Goal: Information Seeking & Learning: Learn about a topic

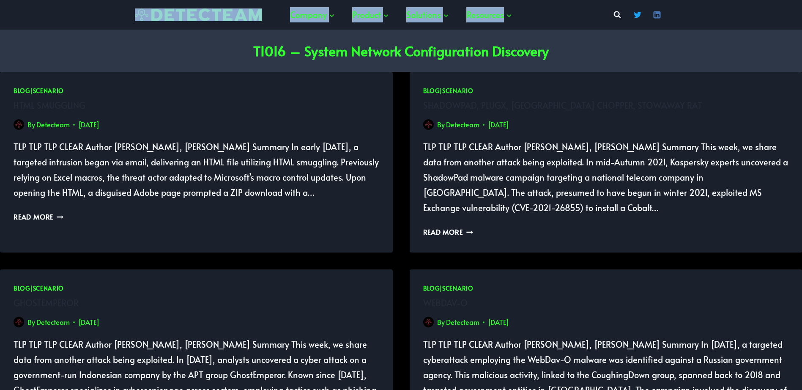
drag, startPoint x: 112, startPoint y: 11, endPoint x: 535, endPoint y: 27, distance: 422.9
click at [535, 27] on div "Company Expand Founders Story The Team Product Expand About Us Solutions Expand…" at bounding box center [401, 15] width 802 height 30
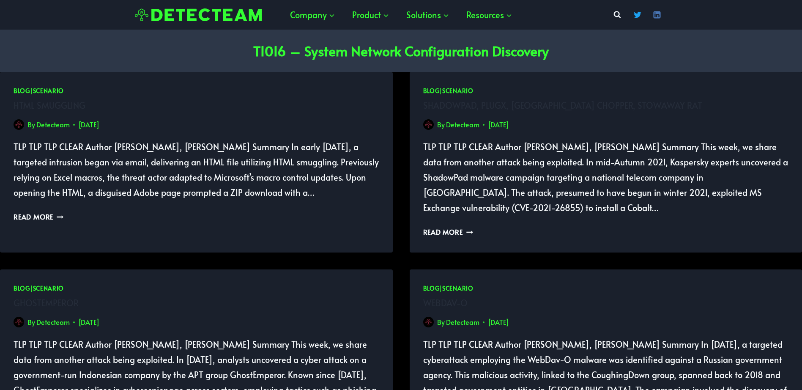
click at [69, 162] on p "TLP TLP TLP CLEAR Author [PERSON_NAME], [PERSON_NAME] Summary In early [DATE], …" at bounding box center [197, 169] width 366 height 61
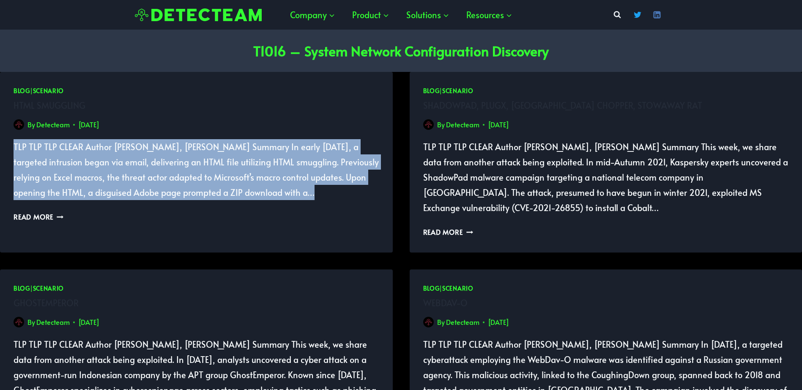
click at [69, 162] on p "TLP TLP TLP CLEAR Author [PERSON_NAME], [PERSON_NAME] Summary In early [DATE], …" at bounding box center [197, 169] width 366 height 61
drag, startPoint x: 69, startPoint y: 162, endPoint x: 54, endPoint y: 160, distance: 15.4
click at [62, 164] on p "TLP TLP TLP CLEAR Author [PERSON_NAME], [PERSON_NAME] Summary In early [DATE], …" at bounding box center [197, 169] width 366 height 61
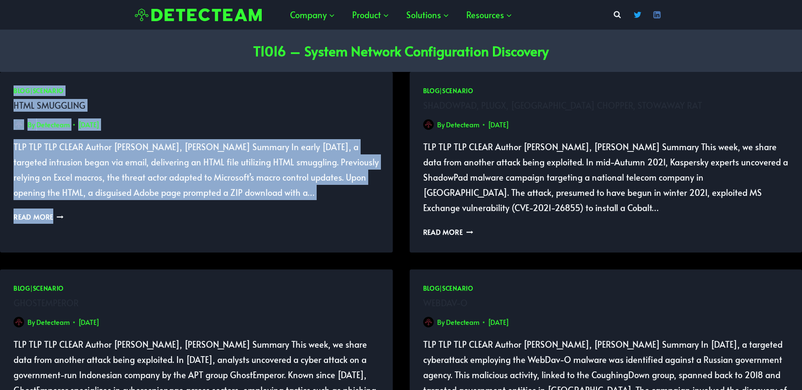
drag, startPoint x: 8, startPoint y: 83, endPoint x: 350, endPoint y: 202, distance: 361.6
click at [350, 202] on div "Blog | Scenario HTML Smuggling By Detecteam [DATE] [DATE] TLP TLP TLP CLEAR Aut…" at bounding box center [196, 154] width 393 height 165
drag, startPoint x: 350, startPoint y: 202, endPoint x: 97, endPoint y: 237, distance: 254.8
click at [97, 237] on article "Blog | Scenario HTML Smuggling By Detecteam [DATE] [DATE] TLP TLP TLP CLEAR Aut…" at bounding box center [196, 162] width 393 height 180
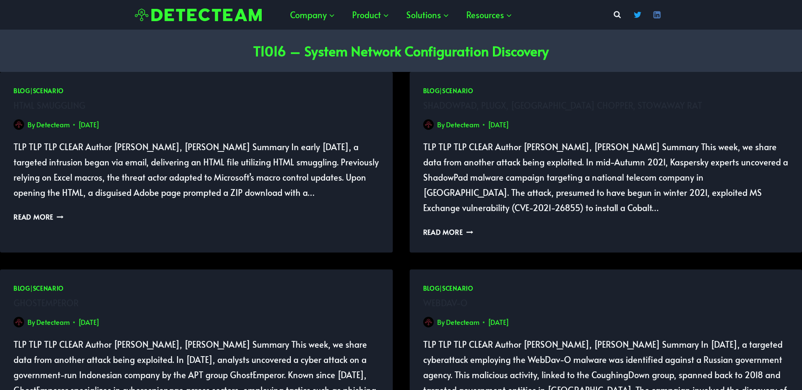
click at [392, 145] on div "Blog | Scenario HTML Smuggling By Detecteam [DATE] [DATE] TLP TLP TLP CLEAR Aut…" at bounding box center [196, 154] width 393 height 165
drag, startPoint x: 14, startPoint y: 144, endPoint x: 375, endPoint y: 193, distance: 365.1
click at [375, 193] on p "TLP TLP TLP CLEAR Author [PERSON_NAME], [PERSON_NAME] Summary In early [DATE], …" at bounding box center [197, 169] width 366 height 61
click at [373, 84] on div "Blog | Scenario HTML Smuggling By Detecteam [DATE] [DATE] TLP TLP TLP CLEAR Aut…" at bounding box center [196, 154] width 393 height 165
drag, startPoint x: 252, startPoint y: 48, endPoint x: 287, endPoint y: 51, distance: 34.8
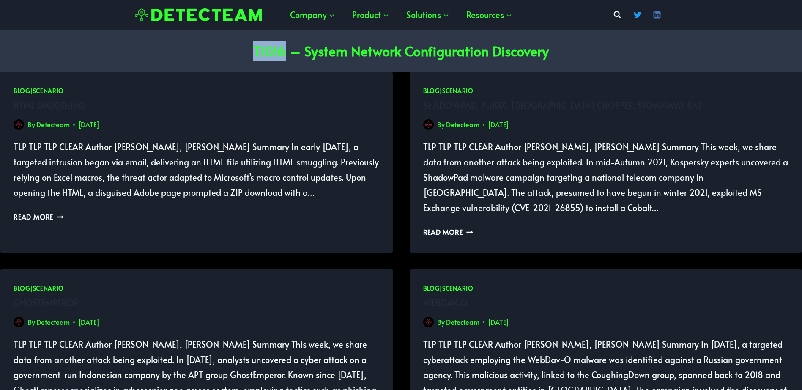
click at [287, 51] on header "T1016 – System Network Configuration Discovery" at bounding box center [400, 51] width 781 height 42
drag, startPoint x: 287, startPoint y: 51, endPoint x: 584, endPoint y: 49, distance: 297.5
click at [584, 49] on header "T1016 – System Network Configuration Discovery" at bounding box center [400, 51] width 781 height 42
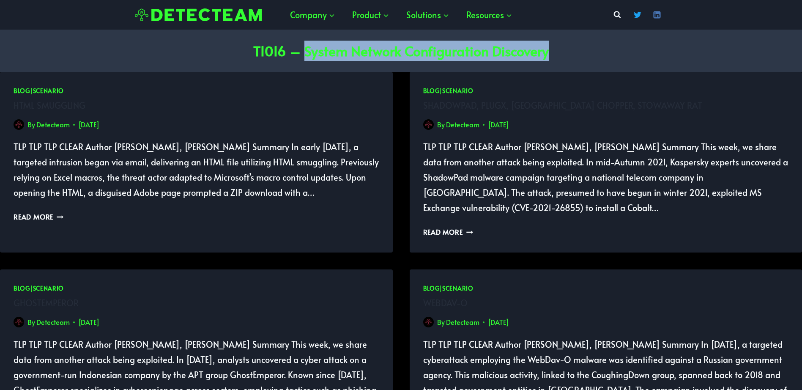
drag, startPoint x: 570, startPoint y: 55, endPoint x: 304, endPoint y: 51, distance: 265.5
click at [304, 51] on header "T1016 – System Network Configuration Discovery" at bounding box center [400, 51] width 781 height 42
click at [701, 36] on header "T1016 – System Network Configuration Discovery" at bounding box center [400, 51] width 781 height 42
drag, startPoint x: 402, startPoint y: 48, endPoint x: 549, endPoint y: 52, distance: 147.1
click at [549, 52] on header "T1016 – System Network Configuration Discovery" at bounding box center [400, 51] width 781 height 42
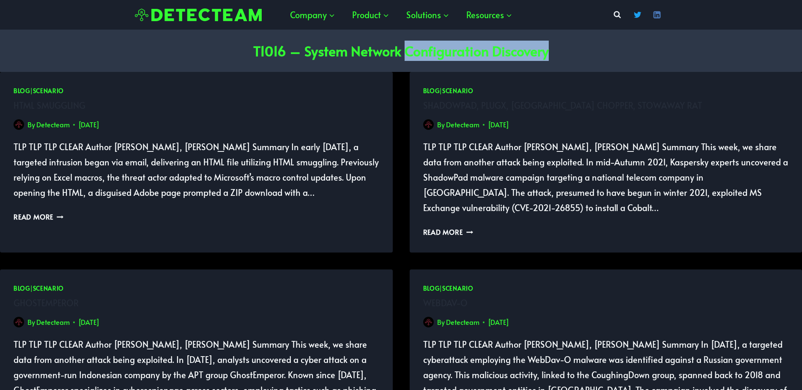
click at [553, 53] on header "T1016 – System Network Configuration Discovery" at bounding box center [400, 51] width 781 height 42
drag, startPoint x: 557, startPoint y: 52, endPoint x: 404, endPoint y: 50, distance: 153.4
click at [404, 50] on header "T1016 – System Network Configuration Discovery" at bounding box center [400, 51] width 781 height 42
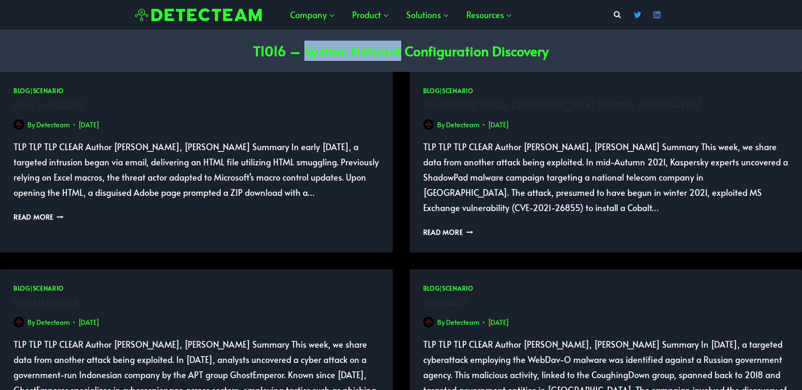
drag, startPoint x: 306, startPoint y: 50, endPoint x: 399, endPoint y: 52, distance: 93.4
click at [399, 52] on h1 "T1016 – System Network Configuration Discovery" at bounding box center [400, 51] width 295 height 20
click at [661, 55] on header "T1016 – System Network Configuration Discovery" at bounding box center [400, 51] width 781 height 42
